Goal: Check status: Check status

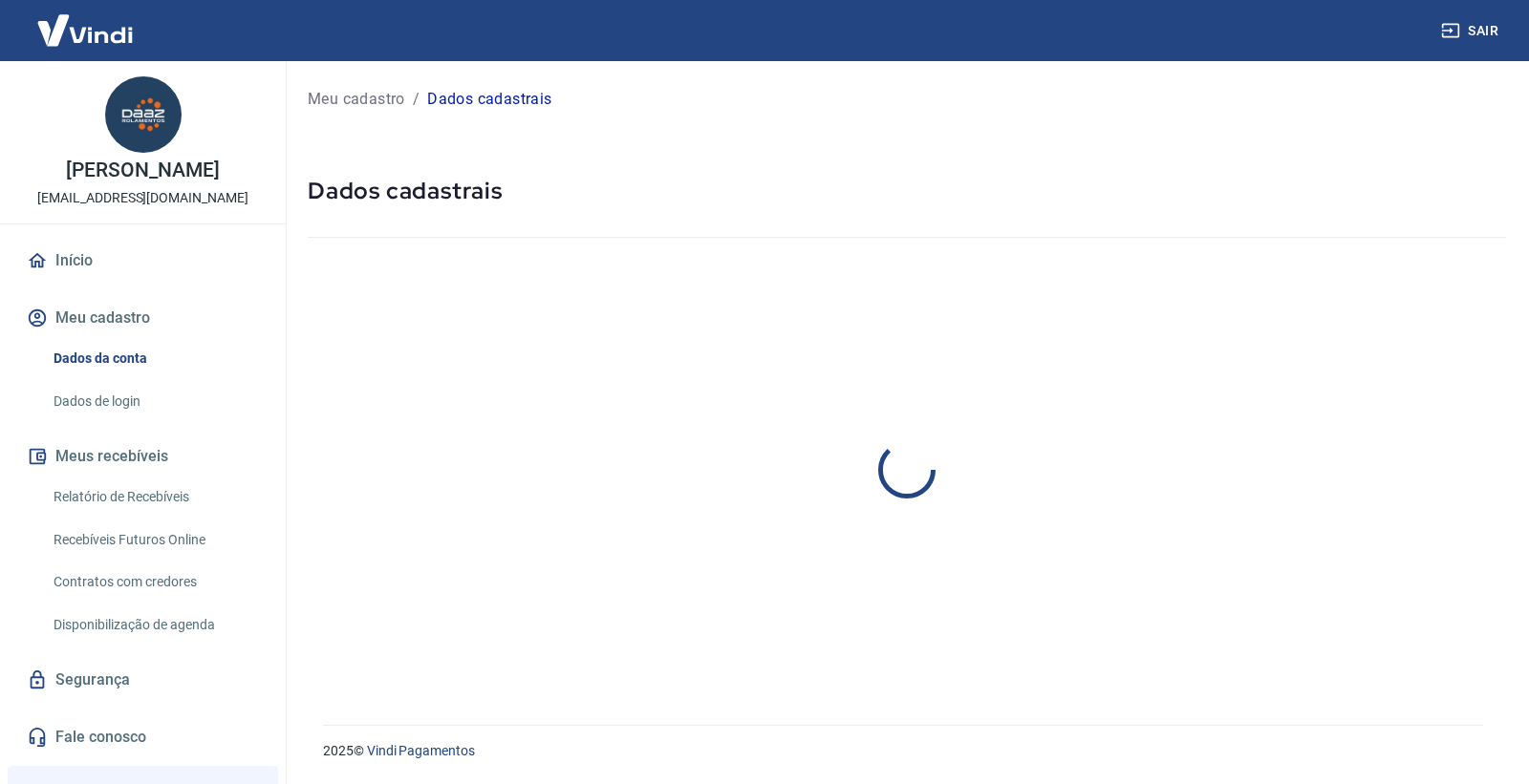
select select "SP"
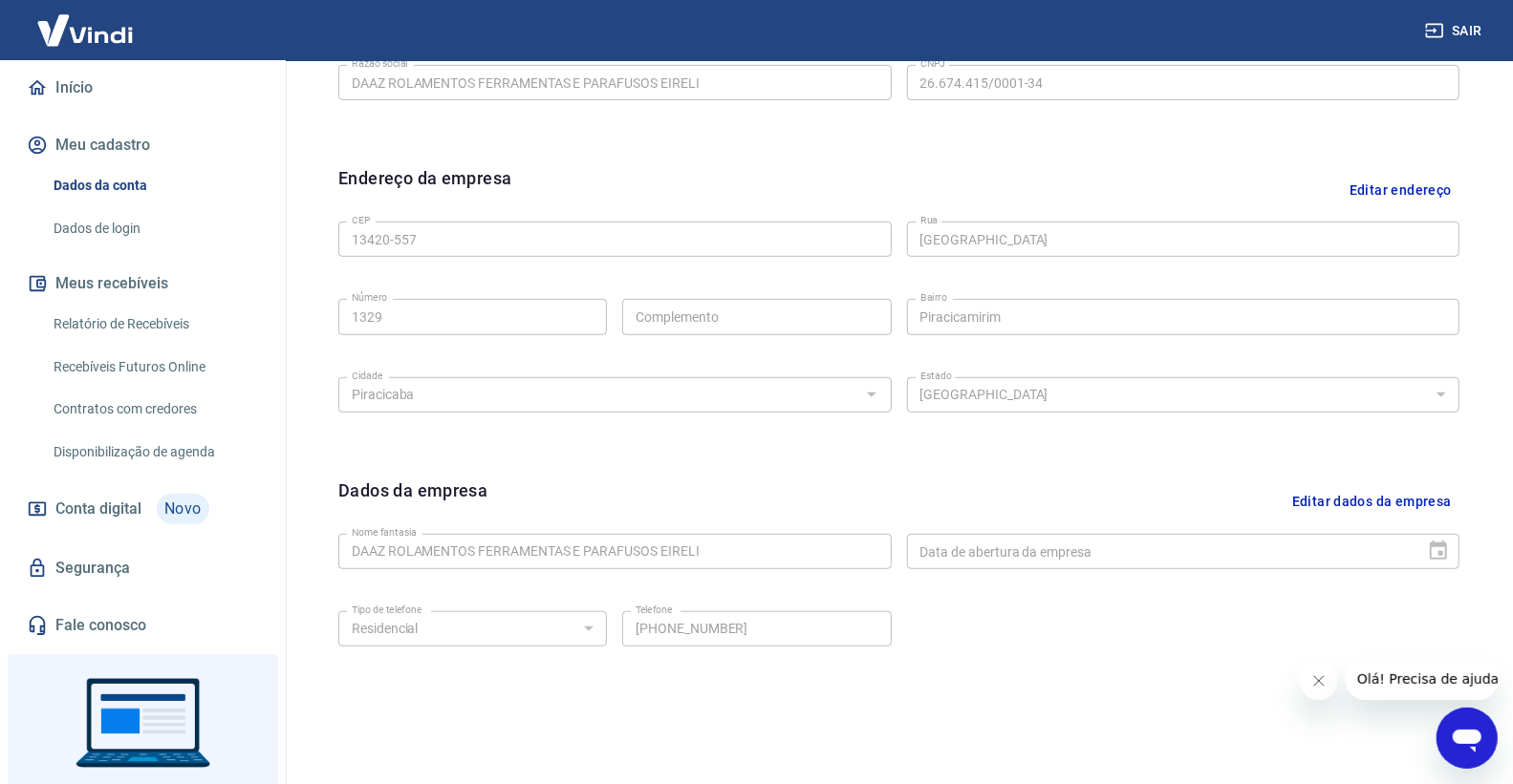
scroll to position [265, 0]
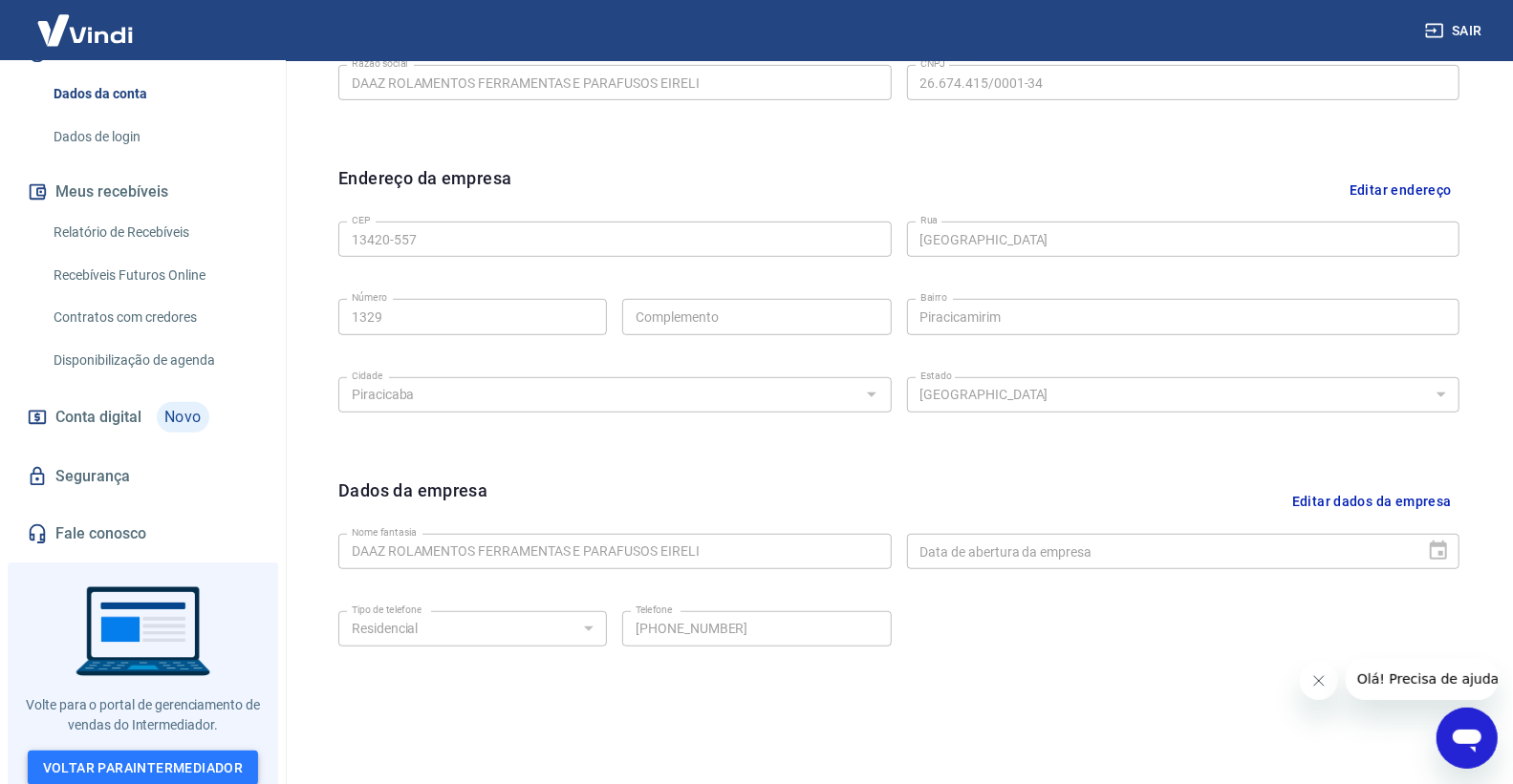
click at [205, 751] on link "Voltar para Intermediador" at bounding box center [143, 769] width 231 height 36
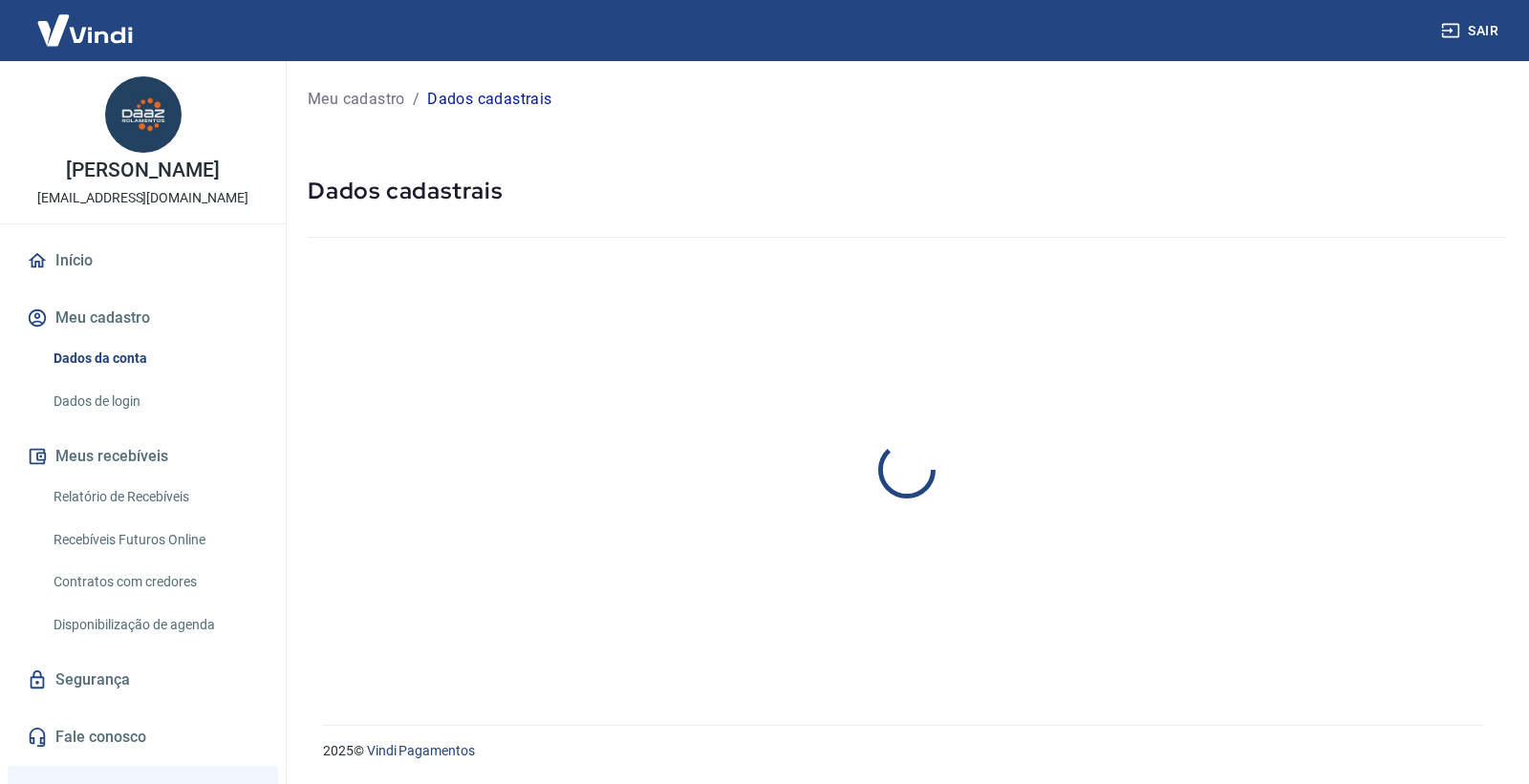
select select "SP"
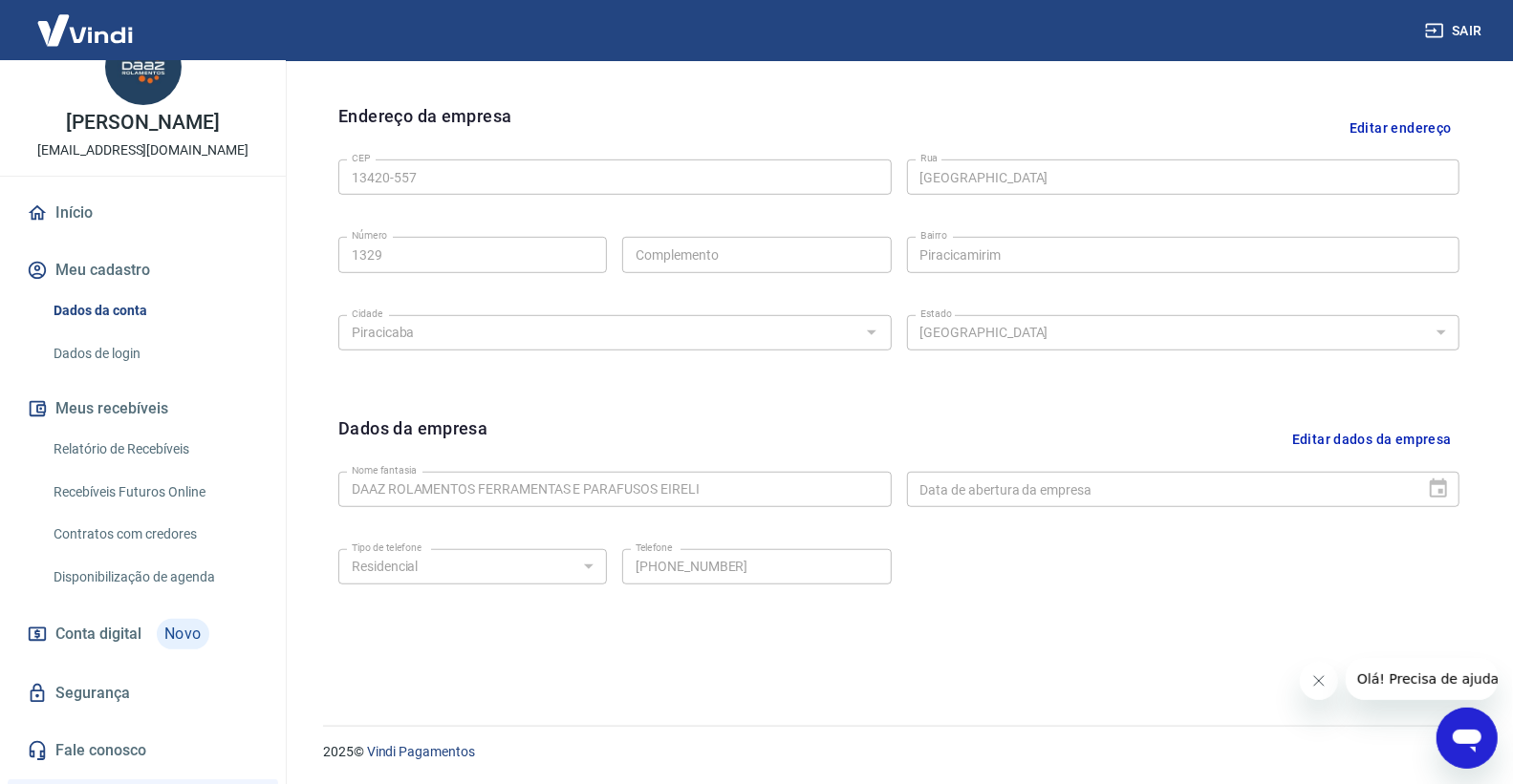
scroll to position [265, 0]
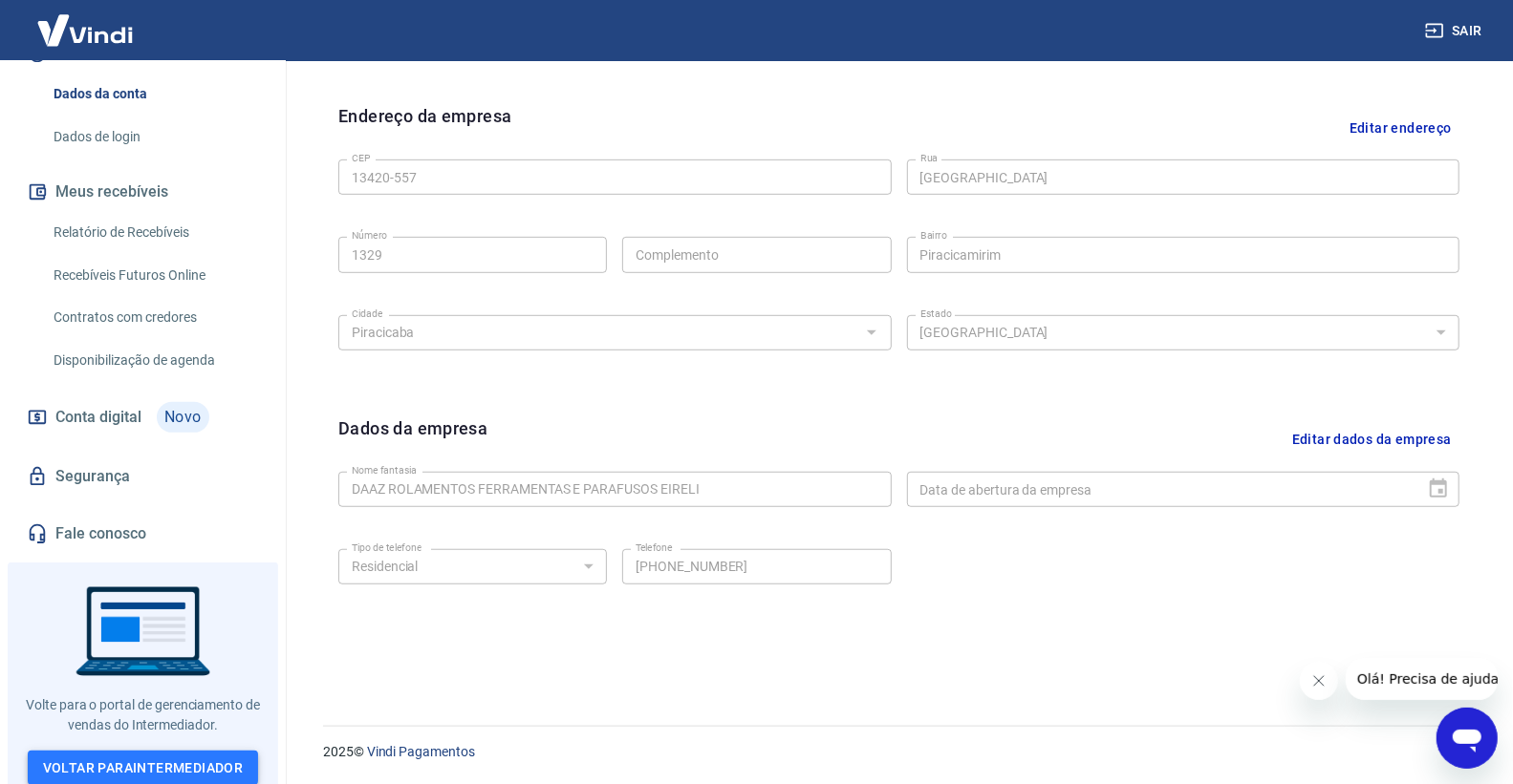
click at [149, 759] on link "Voltar para Intermediador" at bounding box center [143, 769] width 231 height 36
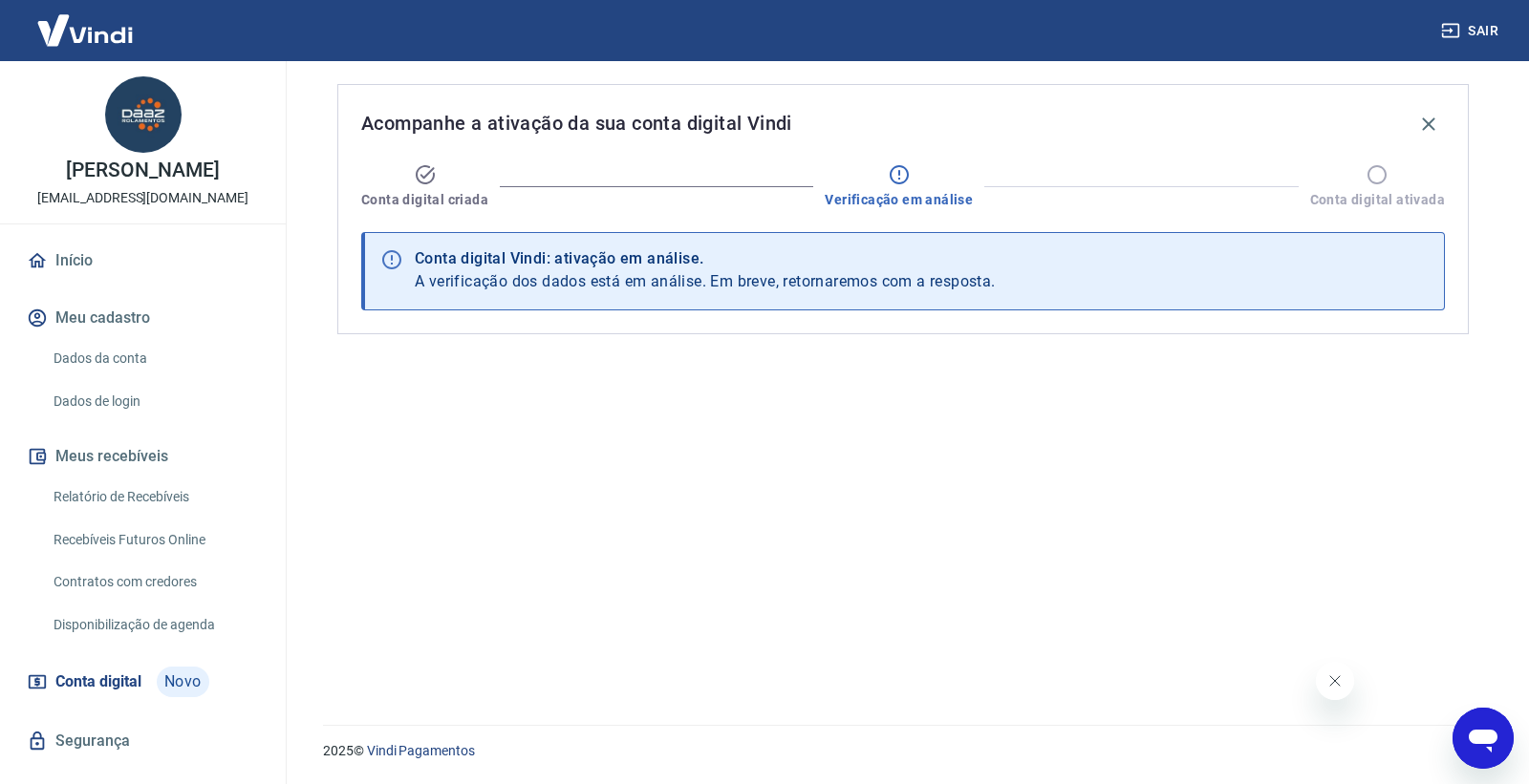
scroll to position [35, 0]
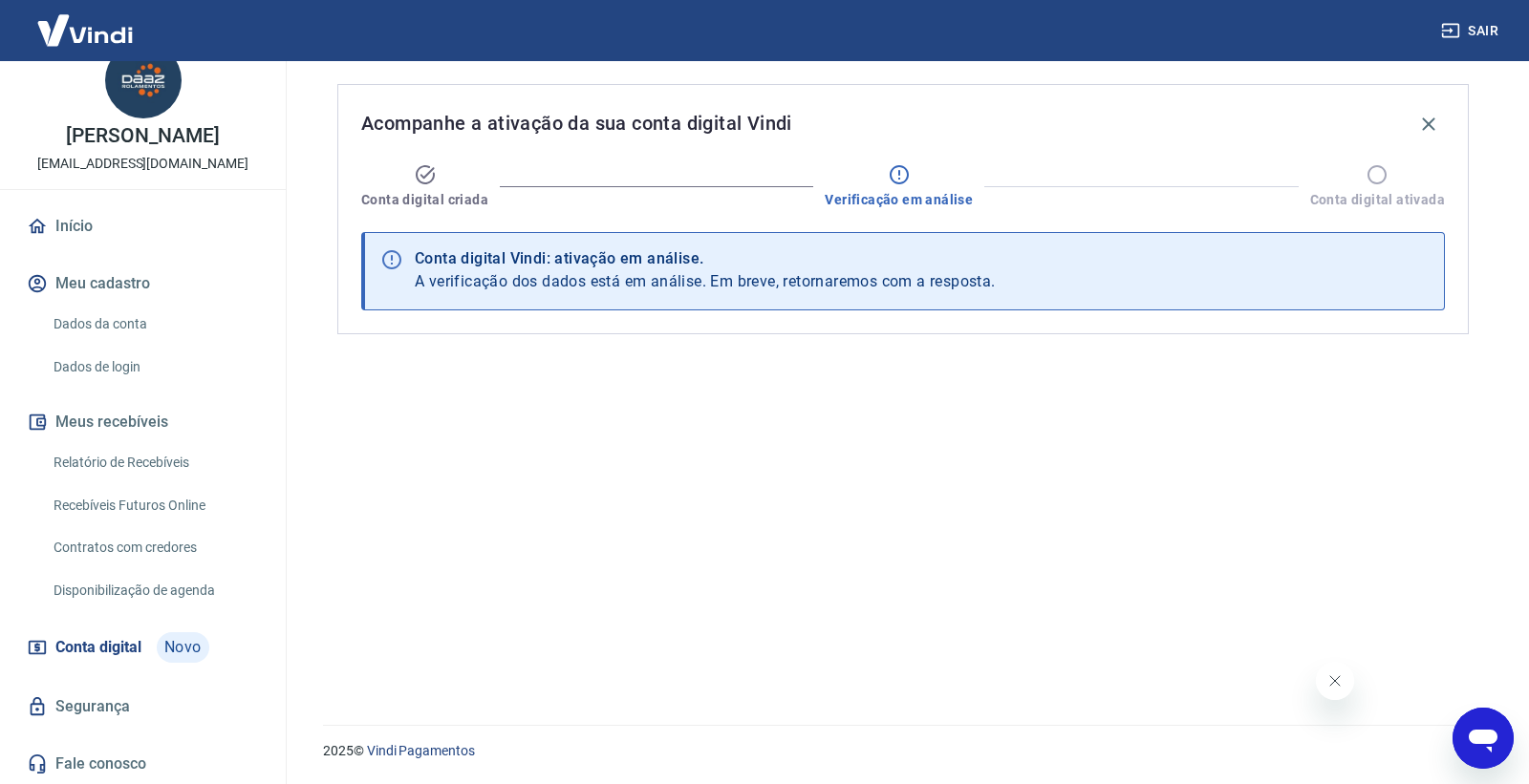
click at [134, 650] on span "Conta digital" at bounding box center [98, 648] width 86 height 27
drag, startPoint x: 887, startPoint y: 203, endPoint x: 944, endPoint y: 202, distance: 57.0
click at [944, 202] on span "Verificação em análise" at bounding box center [898, 200] width 148 height 19
click at [940, 202] on span "Verificação em análise" at bounding box center [898, 200] width 148 height 19
click at [610, 265] on div "Conta digital Vindi: ativação em análise." at bounding box center [705, 259] width 581 height 23
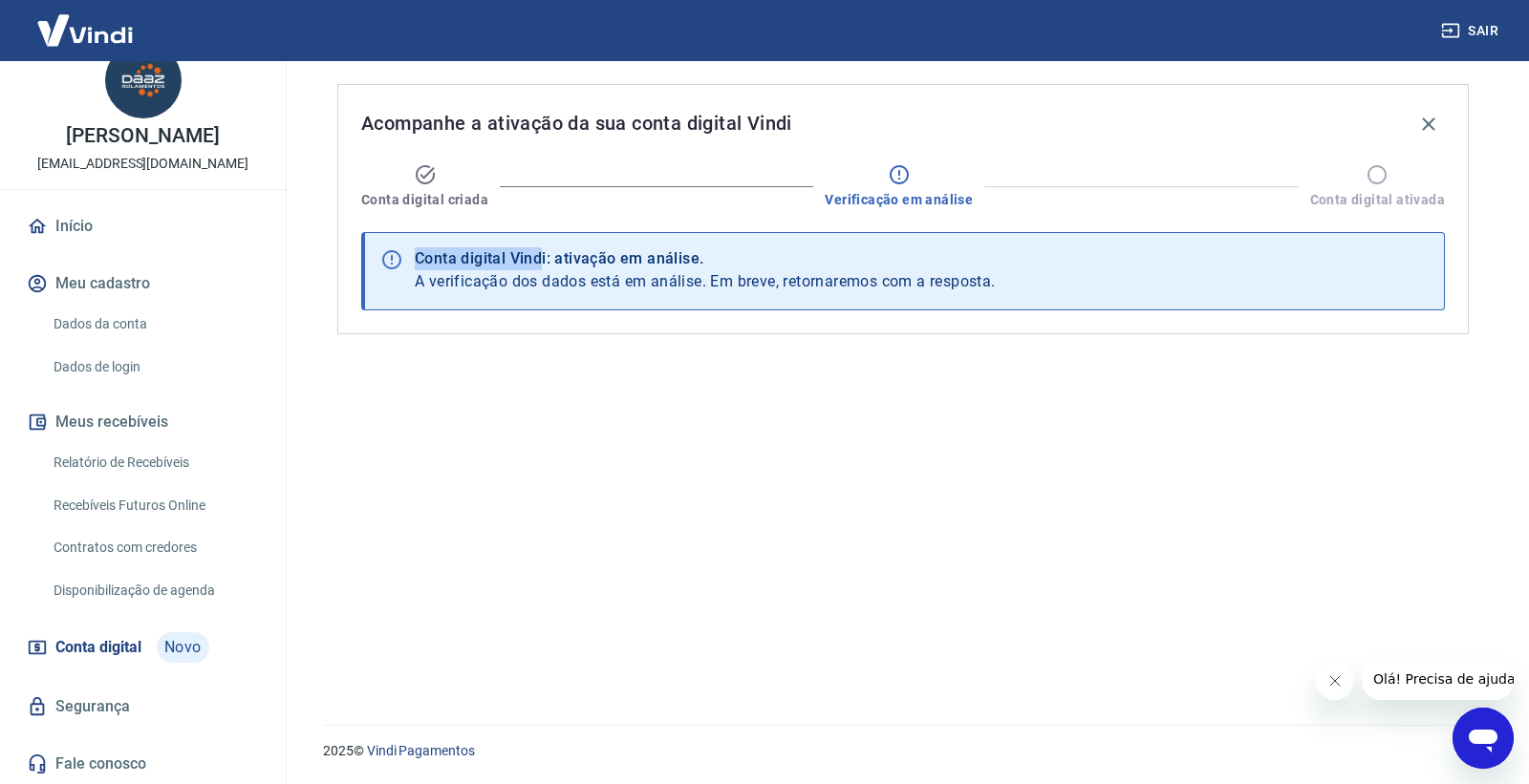
drag, startPoint x: 408, startPoint y: 259, endPoint x: 543, endPoint y: 247, distance: 135.5
click at [543, 247] on div "Conta digital Vindi: ativação em análise. A verificação dos dados está em análi…" at bounding box center [903, 271] width 1084 height 78
drag, startPoint x: 548, startPoint y: 255, endPoint x: 339, endPoint y: 262, distance: 209.1
click at [332, 258] on div "Acompanhe a ativação da sua conta digital Vindi Conta digital criada Verificaçã…" at bounding box center [903, 381] width 1178 height 641
